Goal: Information Seeking & Learning: Check status

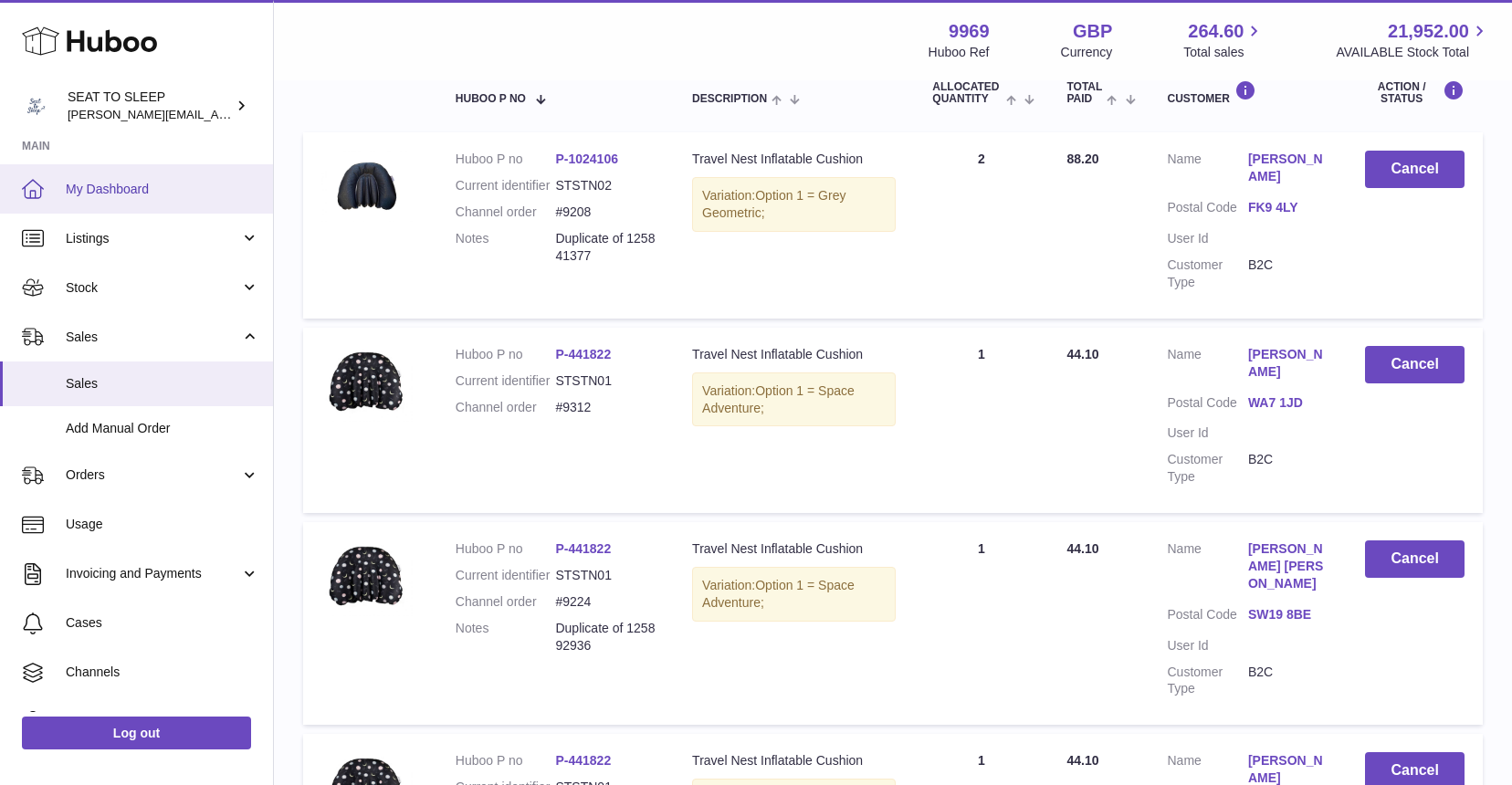
click at [113, 192] on span "My Dashboard" at bounding box center [163, 189] width 194 height 18
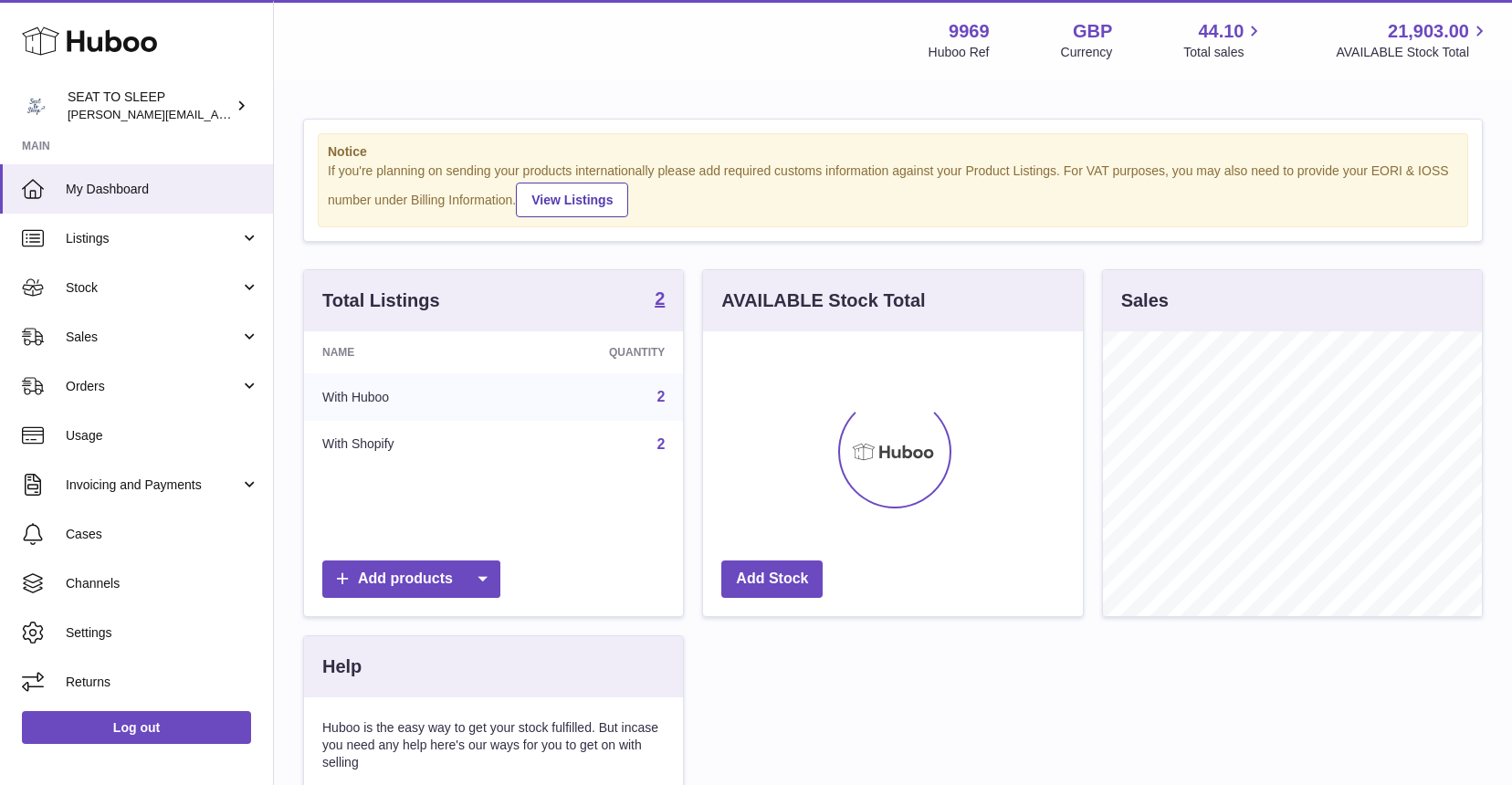
scroll to position [285, 380]
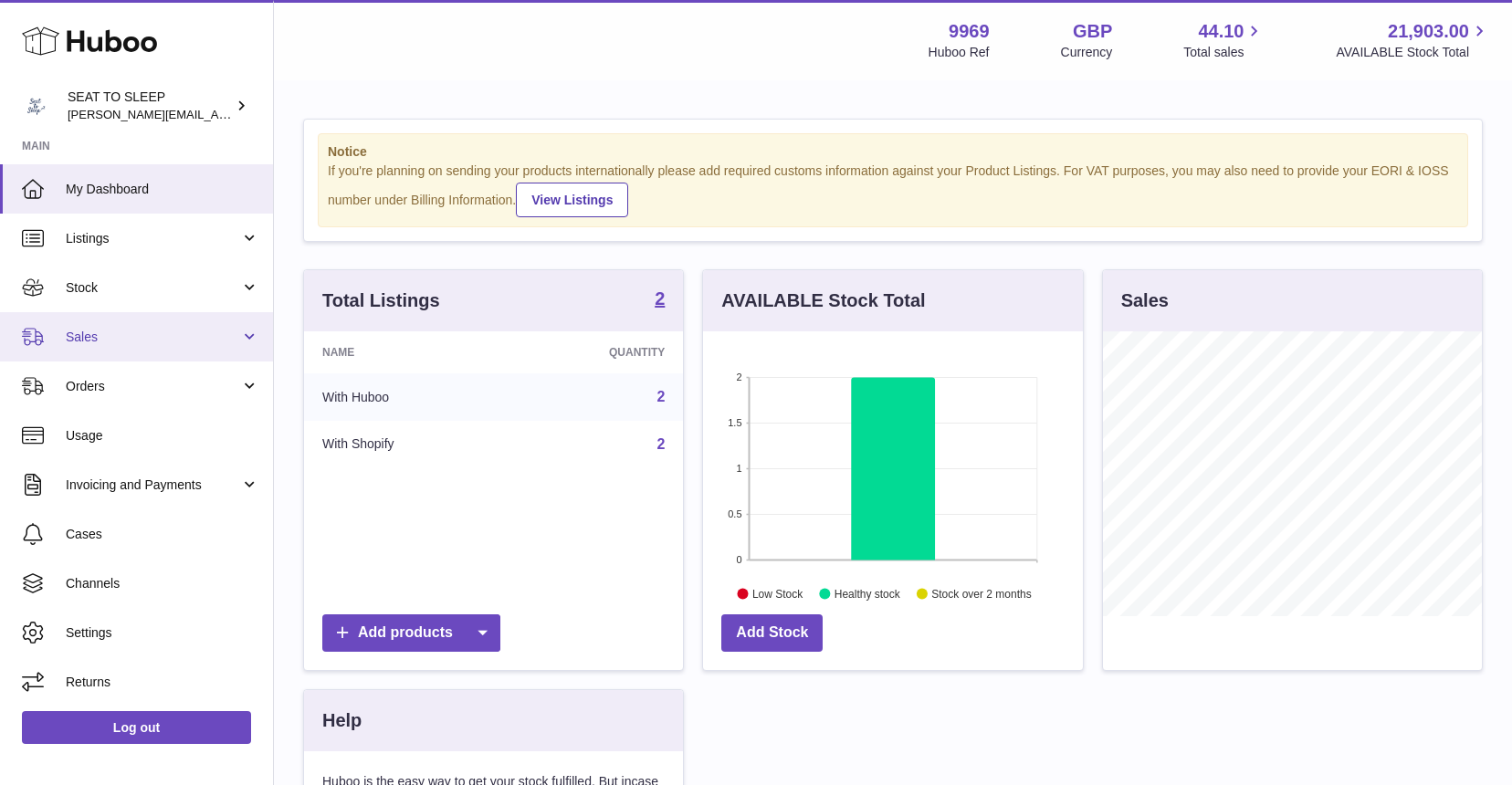
click at [141, 321] on link "Sales" at bounding box center [136, 337] width 273 height 49
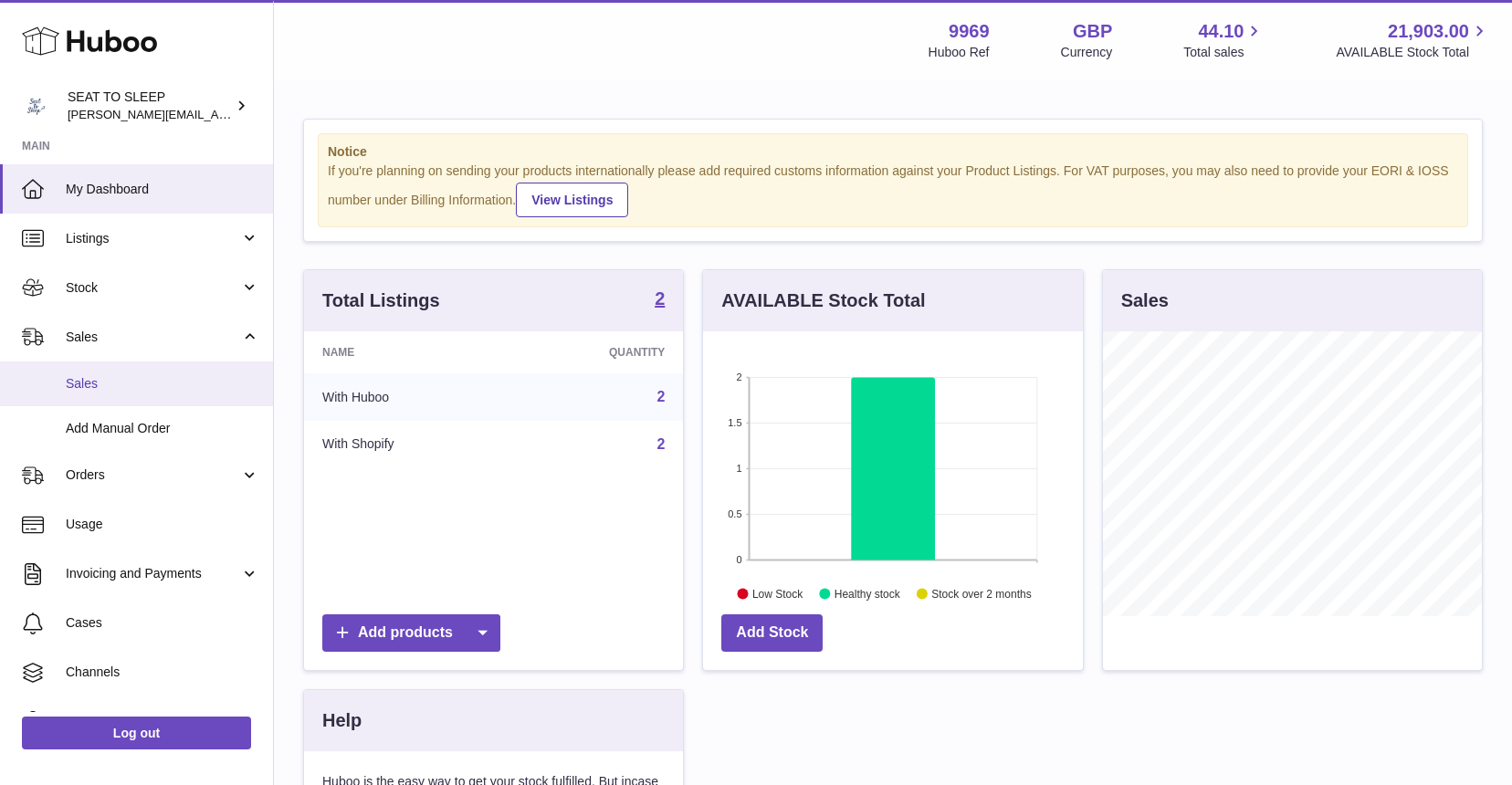
click at [128, 379] on span "Sales" at bounding box center [163, 383] width 194 height 18
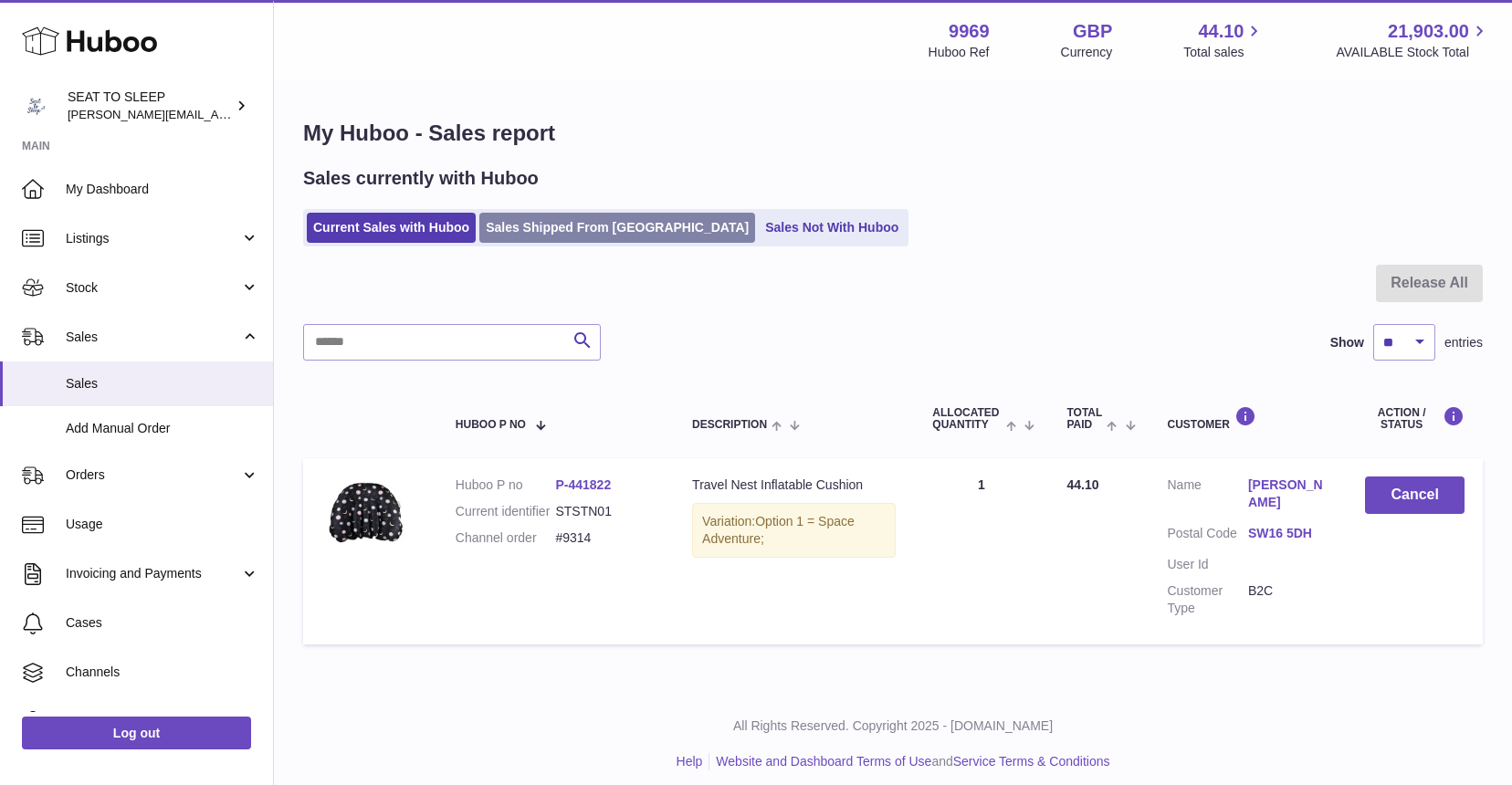
click at [559, 223] on link "Sales Shipped From Huboo" at bounding box center [617, 228] width 275 height 30
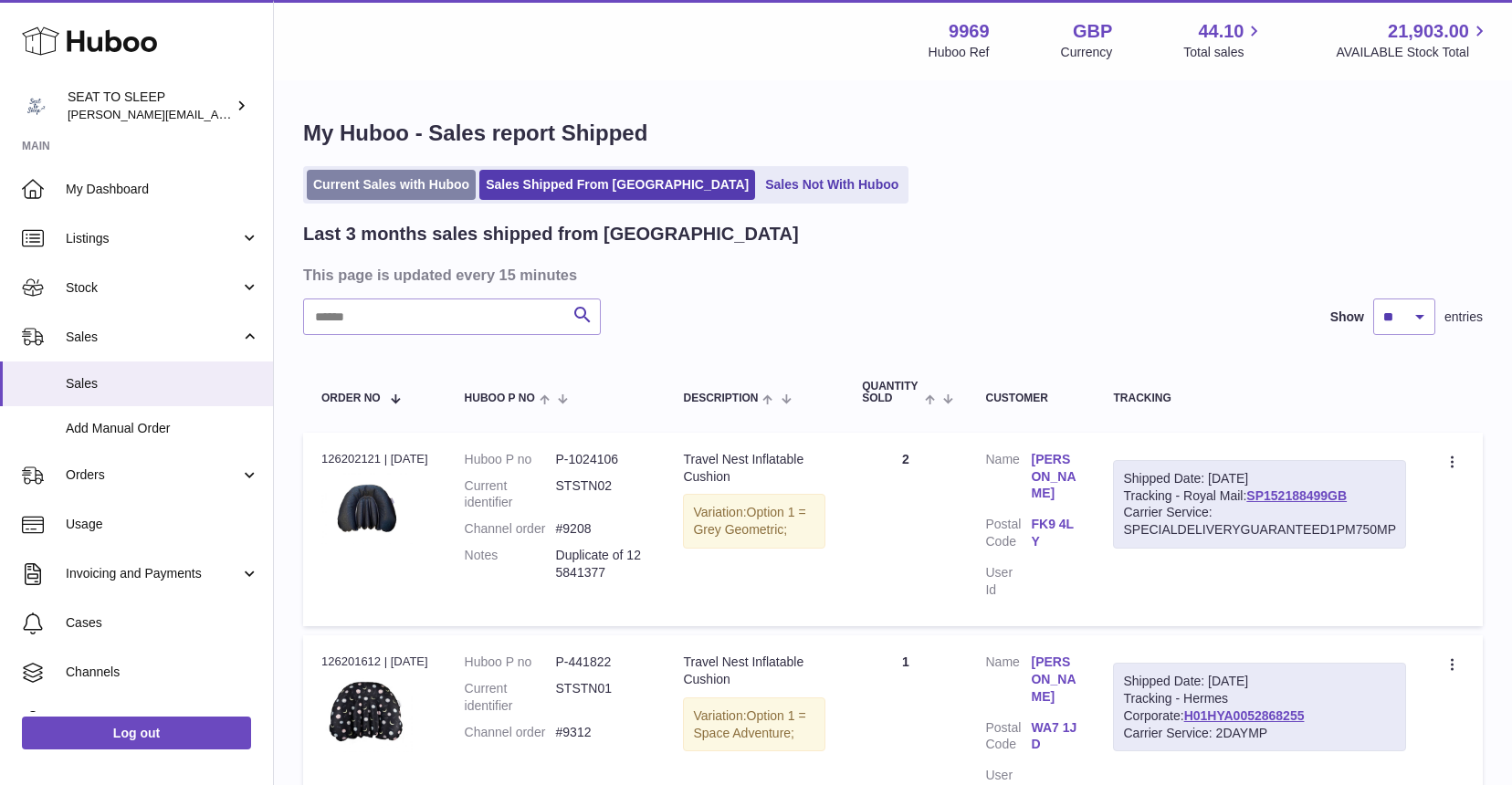
click at [412, 184] on link "Current Sales with Huboo" at bounding box center [392, 185] width 169 height 30
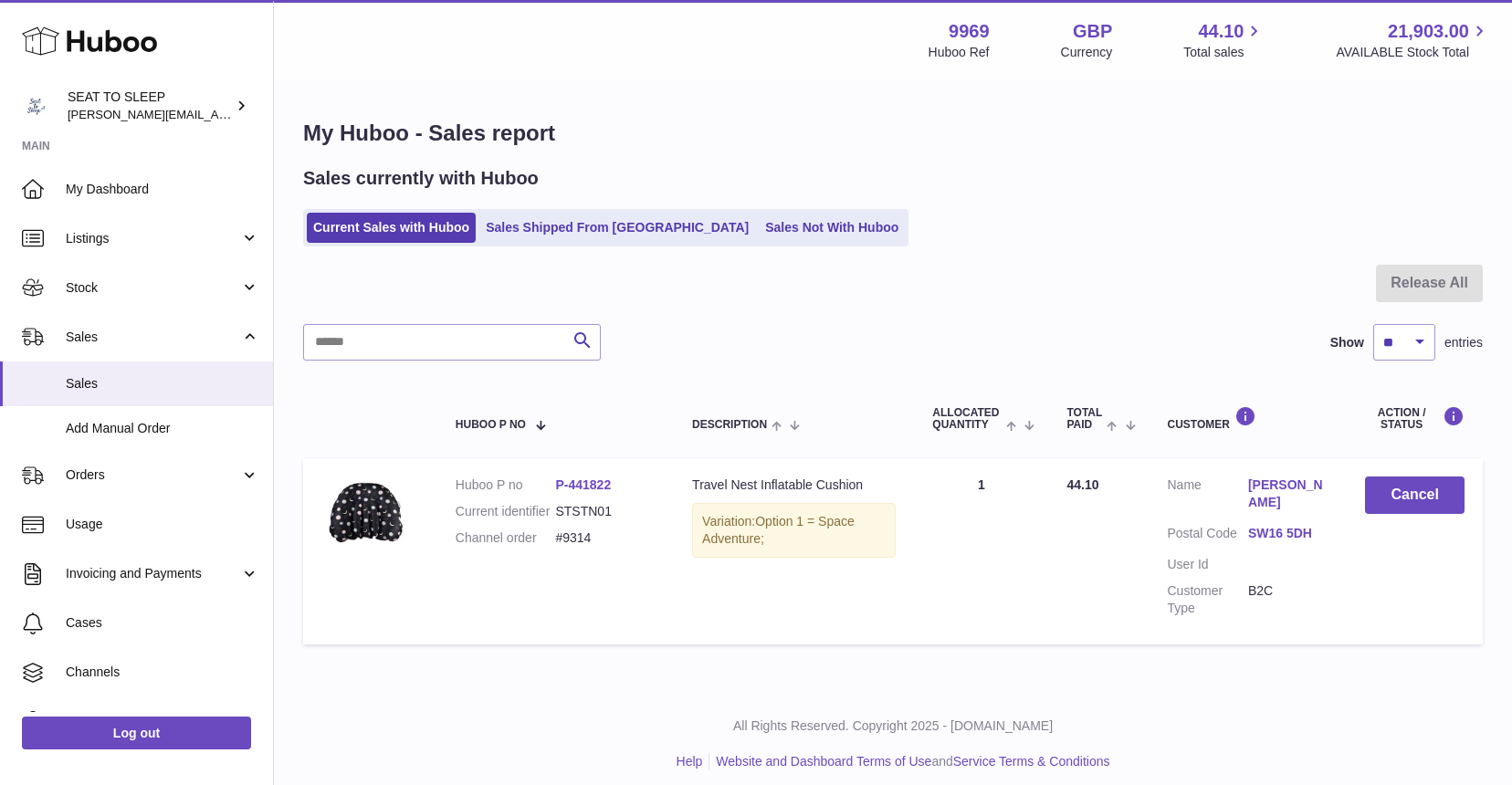
click at [1283, 488] on link "[PERSON_NAME]" at bounding box center [1288, 493] width 80 height 34
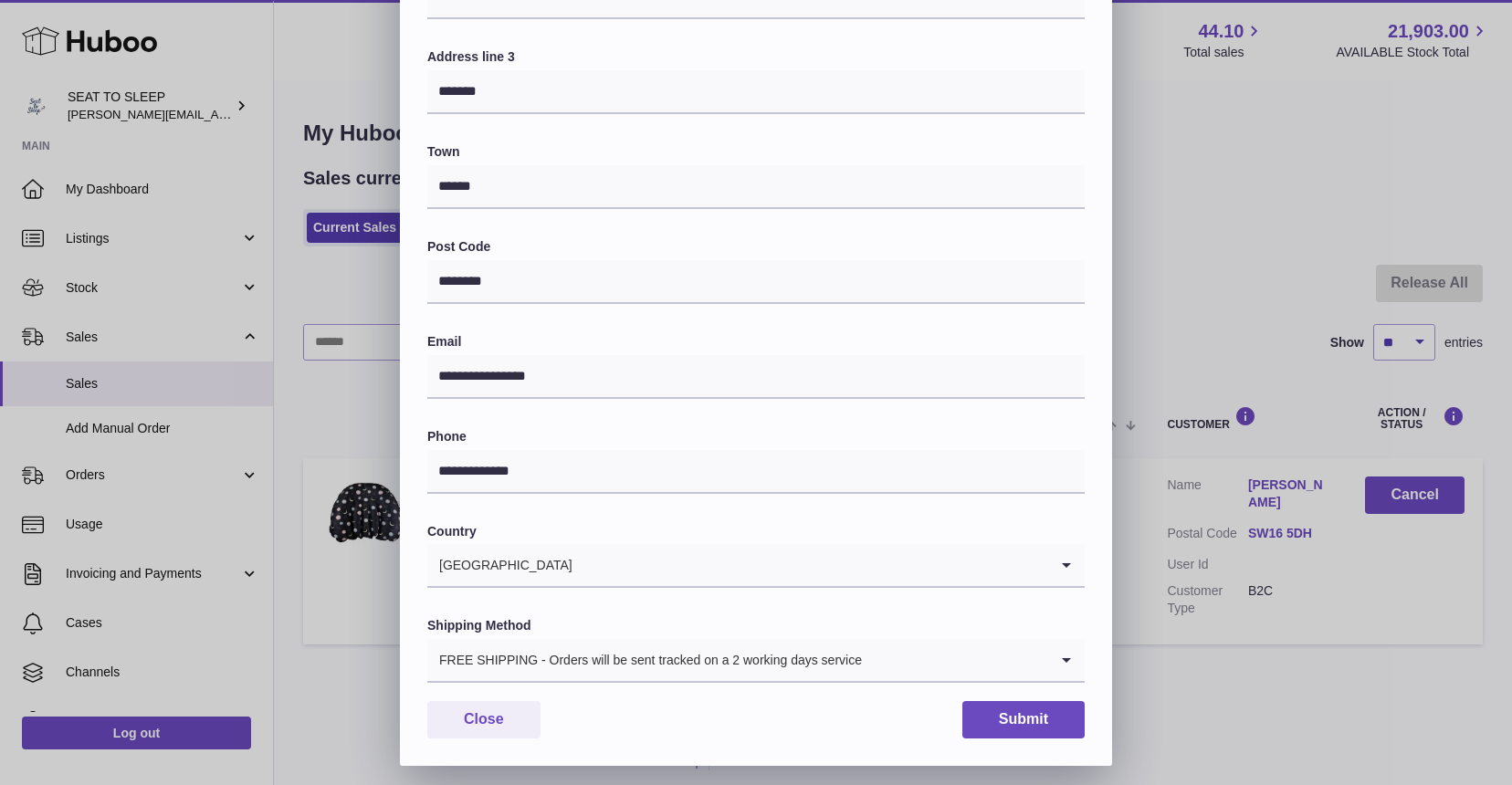
scroll to position [356, 0]
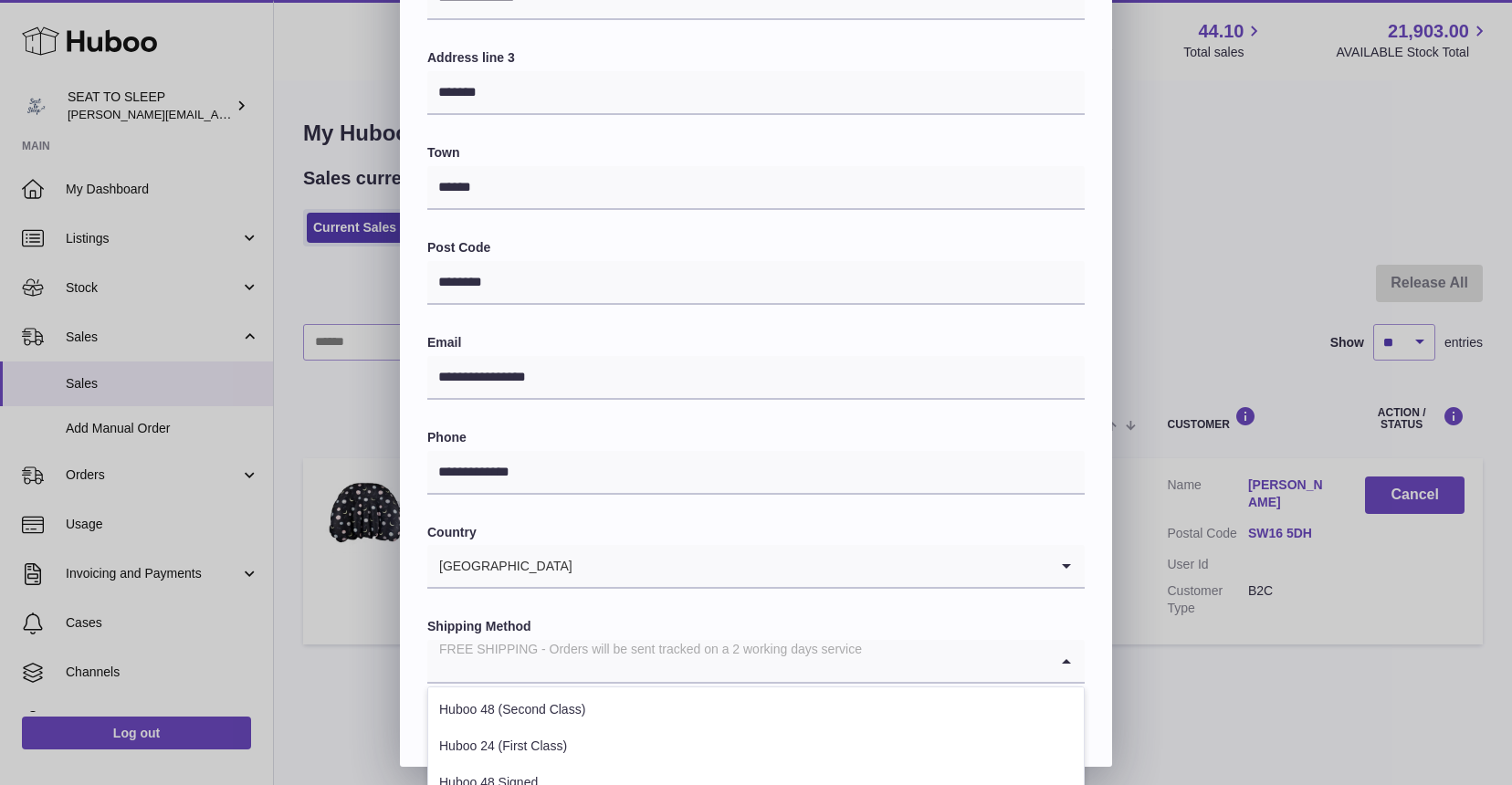
click at [679, 640] on div "FREE SHIPPING - Orders will be sent tracked on a 2 working days service" at bounding box center [737, 660] width 621 height 42
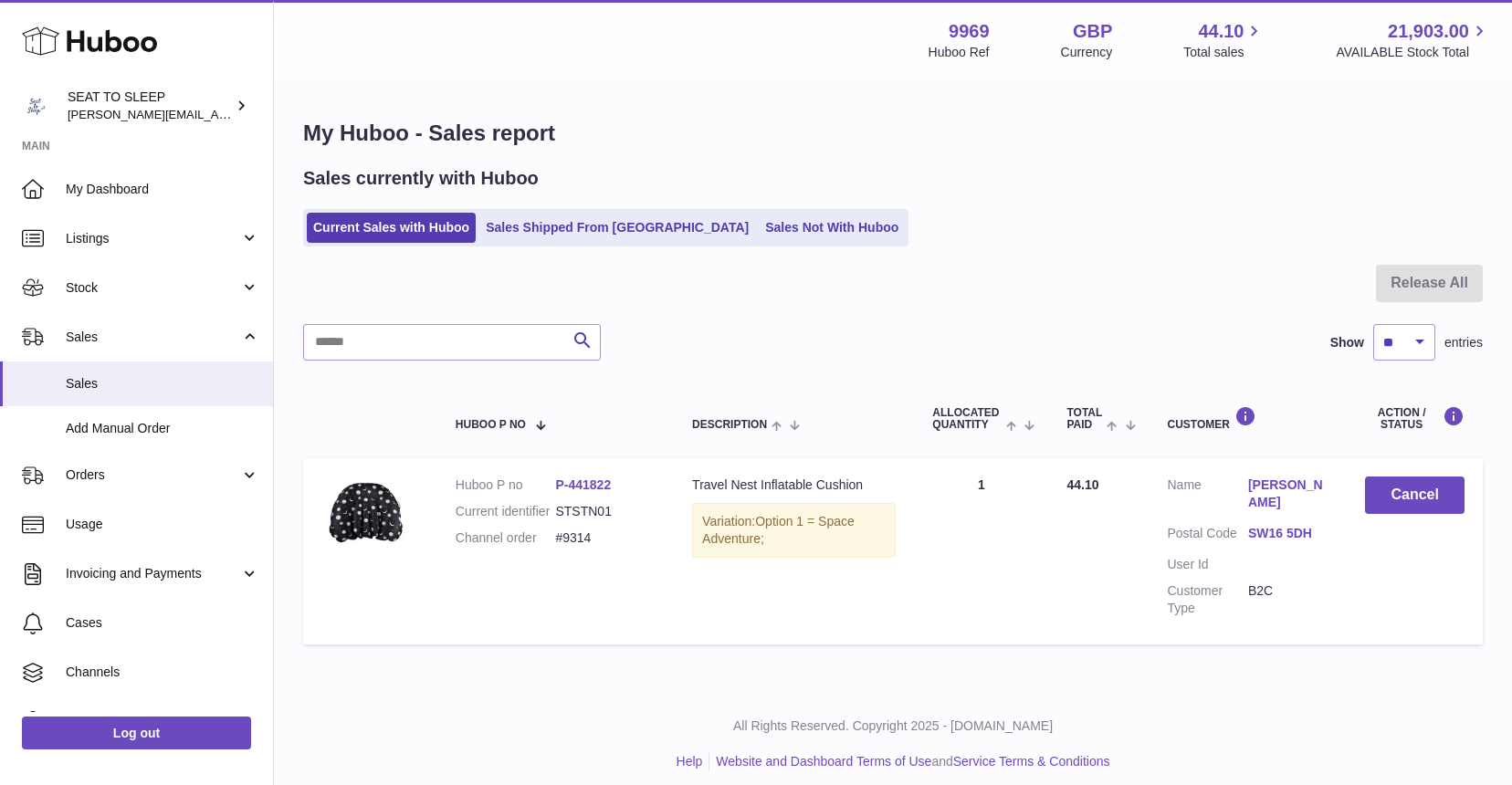
scroll to position [0, 0]
click at [1147, 336] on div at bounding box center [756, 392] width 1512 height 785
click at [1266, 480] on link "[PERSON_NAME]" at bounding box center [1288, 493] width 80 height 34
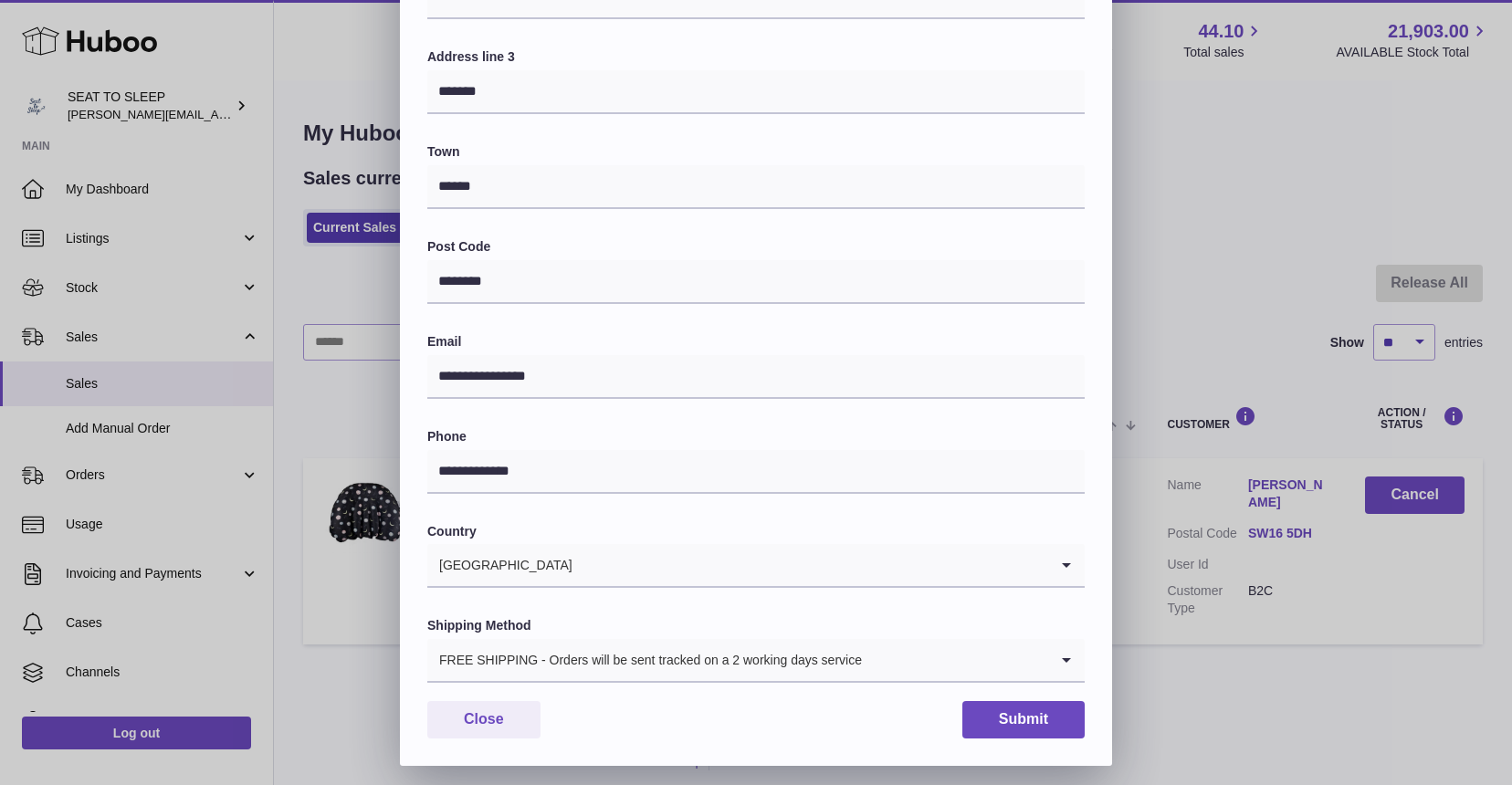
scroll to position [356, 0]
click at [478, 710] on button "Close" at bounding box center [484, 721] width 114 height 37
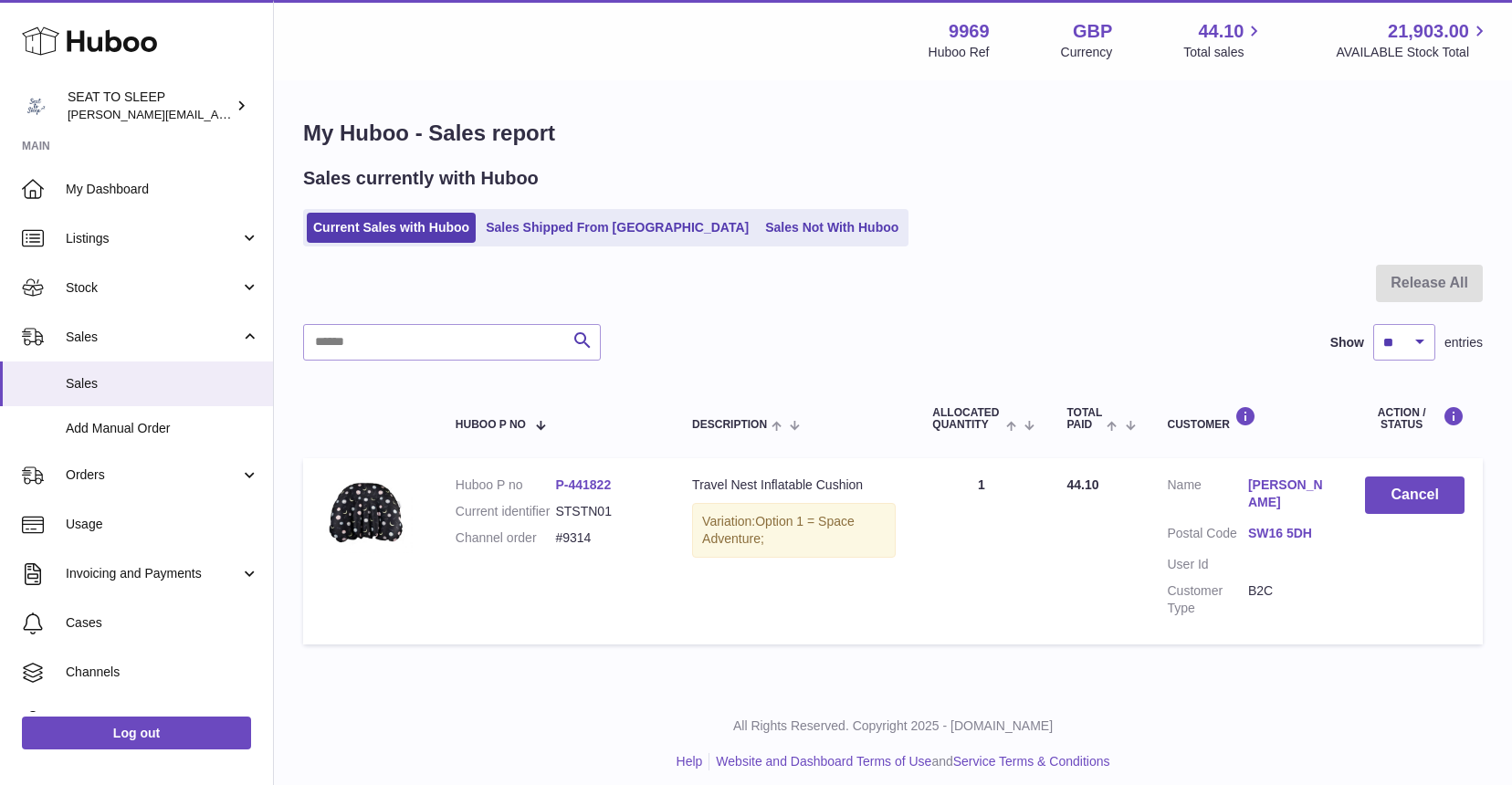
scroll to position [0, 0]
click at [570, 225] on link "Sales Shipped From [GEOGRAPHIC_DATA]" at bounding box center [617, 228] width 275 height 30
